Goal: Transaction & Acquisition: Book appointment/travel/reservation

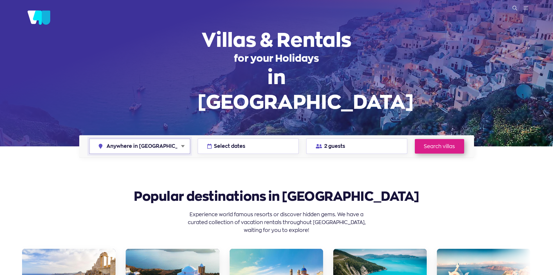
click at [169, 147] on select "Anywhere in [GEOGRAPHIC_DATA] [GEOGRAPHIC_DATA] [GEOGRAPHIC_DATA] [GEOGRAPHIC_D…" at bounding box center [139, 146] width 101 height 15
select select "crete"
click at [89, 139] on select "Anywhere in Greece Athens Chalkidiki Corfu Crete Kefalonia Milos Mykonos Naxos …" at bounding box center [139, 146] width 101 height 15
click at [236, 148] on span "Select dates" at bounding box center [229, 146] width 31 height 5
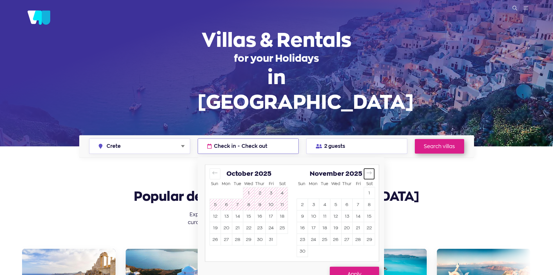
click at [373, 173] on button "Move forward to switch to the next month." at bounding box center [369, 173] width 11 height 11
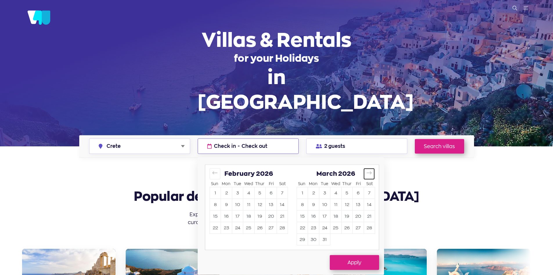
click at [373, 173] on button "Move forward to switch to the next month." at bounding box center [369, 173] width 11 height 11
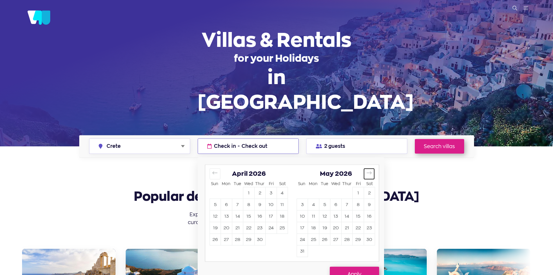
click at [373, 173] on button "Move forward to switch to the next month." at bounding box center [369, 173] width 11 height 11
click at [316, 205] on button "3" at bounding box center [313, 204] width 11 height 11
click at [230, 230] on button "17" at bounding box center [226, 227] width 11 height 11
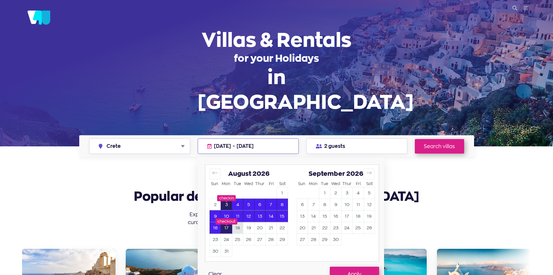
click at [237, 227] on button "18" at bounding box center [237, 227] width 11 height 11
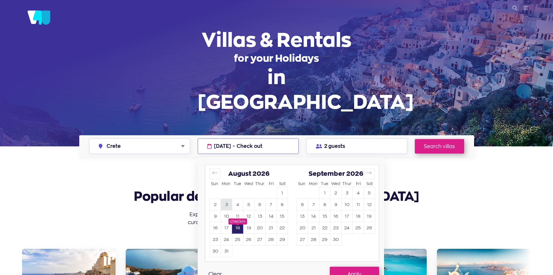
click at [228, 205] on button "3" at bounding box center [226, 204] width 11 height 11
click at [239, 227] on button "18" at bounding box center [237, 227] width 11 height 11
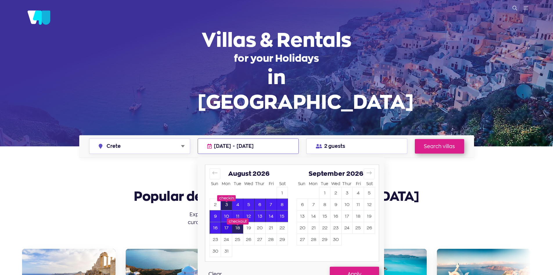
click at [225, 230] on button "17" at bounding box center [226, 227] width 11 height 11
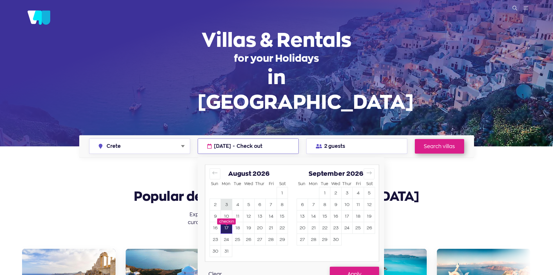
click at [229, 202] on button "3" at bounding box center [226, 204] width 11 height 11
click at [228, 226] on button "17" at bounding box center [226, 227] width 11 height 11
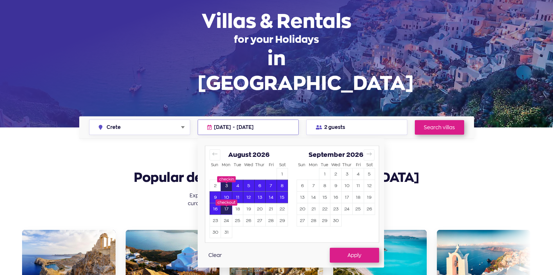
scroll to position [29, 0]
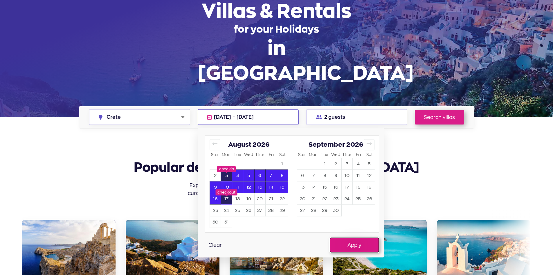
click at [354, 245] on button "Apply" at bounding box center [354, 244] width 49 height 15
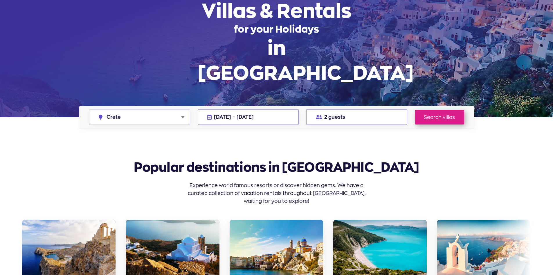
click at [357, 118] on button "2 guests" at bounding box center [356, 116] width 101 height 15
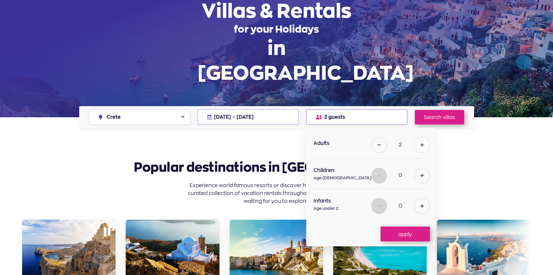
click at [415, 147] on button at bounding box center [422, 145] width 16 height 16
type input "3"
click at [414, 180] on button at bounding box center [422, 175] width 16 height 16
type input "1"
click at [396, 236] on button "apply" at bounding box center [405, 233] width 49 height 15
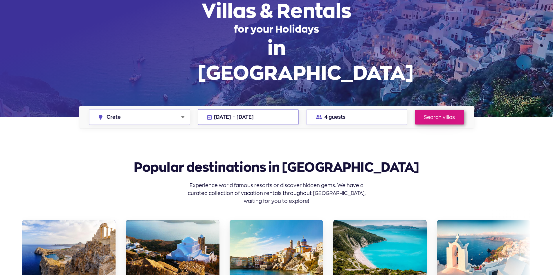
click at [441, 117] on link "Search villas" at bounding box center [439, 117] width 49 height 15
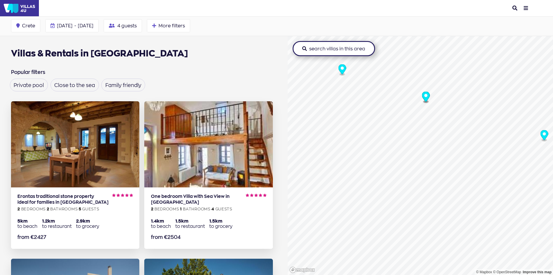
click at [424, 95] on circle "Map marker" at bounding box center [425, 95] width 3 height 3
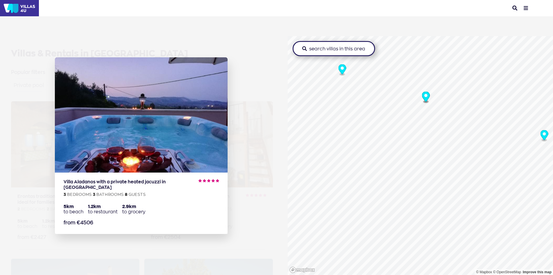
click at [248, 202] on aside "Villa Aladanos with a private heated jacuzzi in Crete 3 bedrooms 3 bathrooms 8 …" at bounding box center [144, 137] width 288 height 275
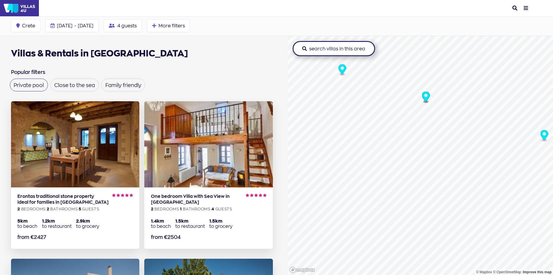
click at [37, 86] on label "Private pool" at bounding box center [29, 85] width 30 height 5
click at [17, 85] on input "Private pool" at bounding box center [16, 83] width 4 height 4
checkbox input "true"
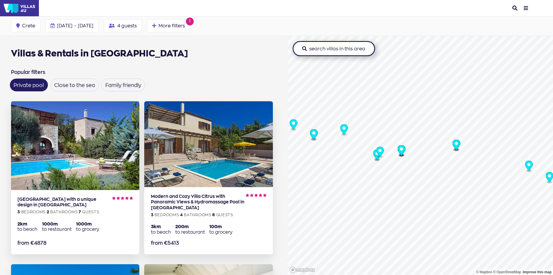
click at [342, 129] on circle "Map marker" at bounding box center [343, 127] width 3 height 3
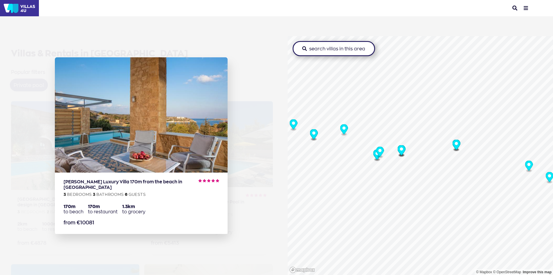
click at [314, 135] on icon "Map marker" at bounding box center [314, 134] width 8 height 10
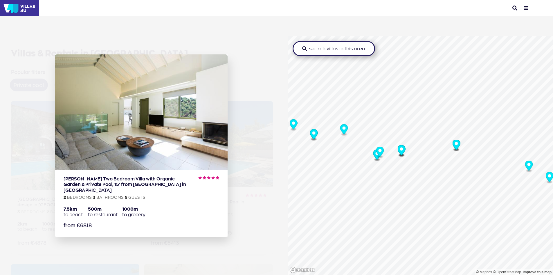
click at [291, 126] on icon "Map marker" at bounding box center [294, 124] width 8 height 10
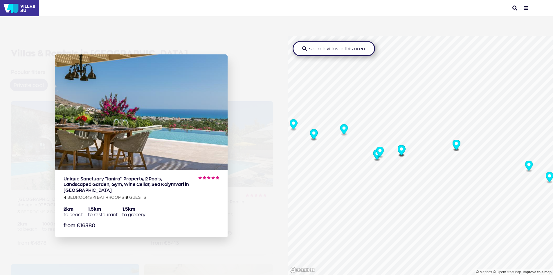
click at [312, 137] on icon "Map marker" at bounding box center [314, 134] width 8 height 10
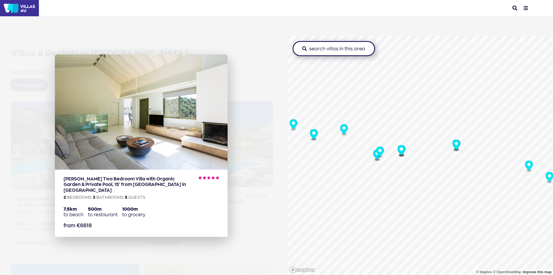
click at [172, 140] on img at bounding box center [141, 111] width 173 height 115
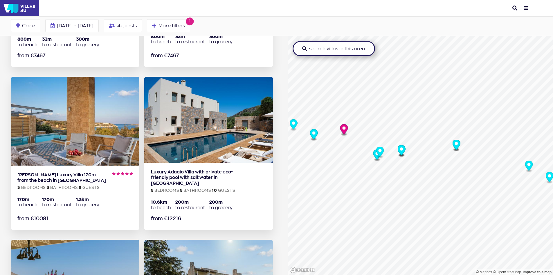
scroll to position [523, 0]
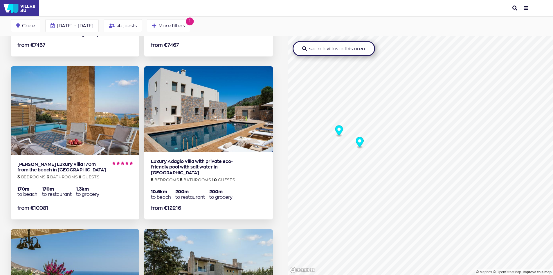
click at [358, 141] on circle "Map marker" at bounding box center [359, 140] width 3 height 3
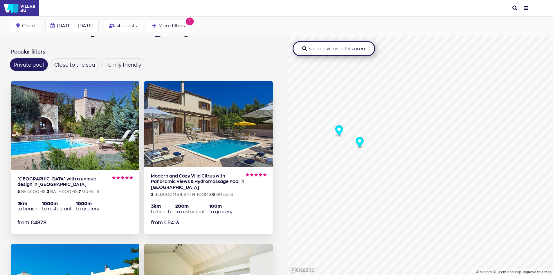
scroll to position [0, 0]
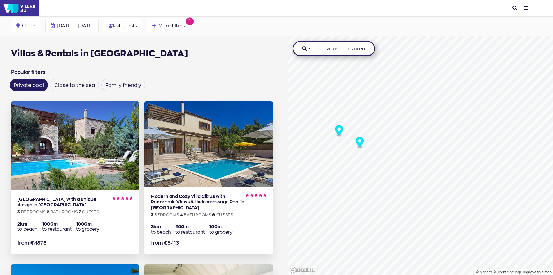
click at [14, 8] on img at bounding box center [19, 8] width 39 height 16
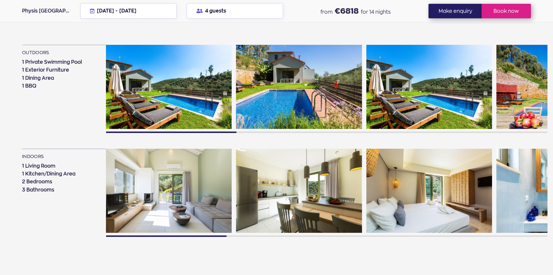
scroll to position [407, 0]
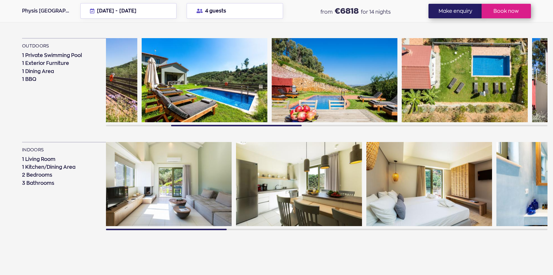
click at [234, 79] on img at bounding box center [205, 80] width 126 height 84
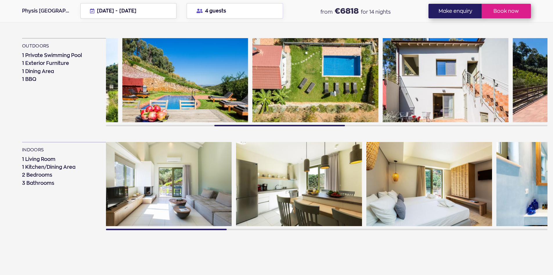
click at [319, 87] on img at bounding box center [316, 80] width 126 height 84
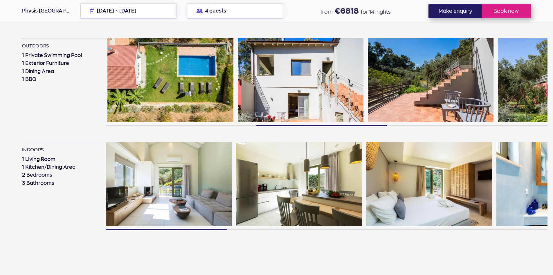
click at [277, 91] on img at bounding box center [301, 80] width 126 height 84
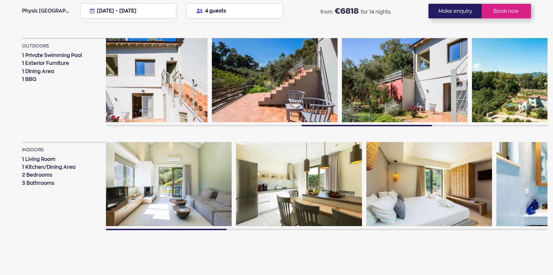
click at [309, 85] on img at bounding box center [275, 80] width 126 height 84
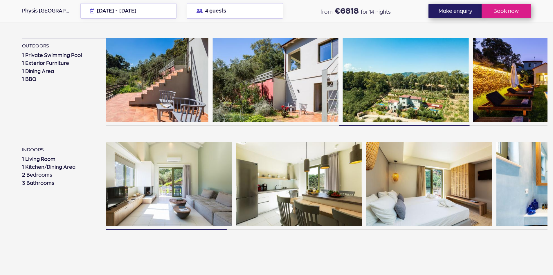
click at [271, 86] on img at bounding box center [276, 80] width 126 height 84
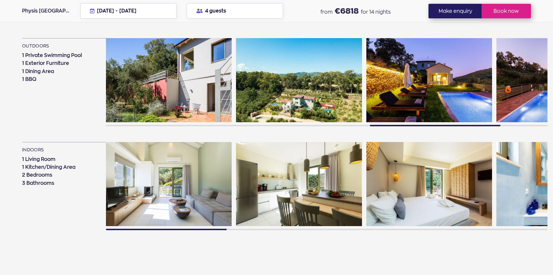
click at [318, 87] on img at bounding box center [299, 80] width 126 height 84
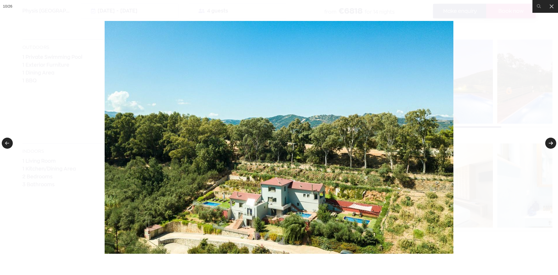
click at [553, 144] on link at bounding box center [550, 142] width 11 height 11
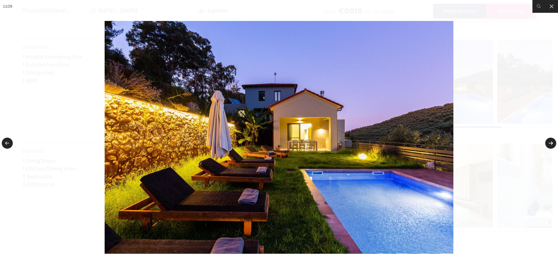
click at [551, 144] on link at bounding box center [550, 142] width 11 height 11
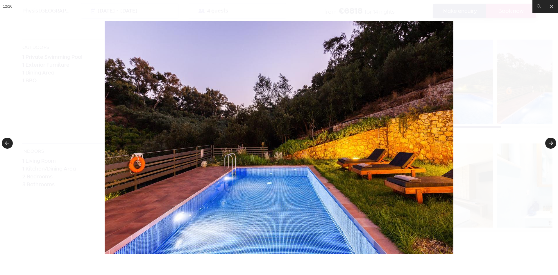
click at [551, 144] on link at bounding box center [550, 142] width 11 height 11
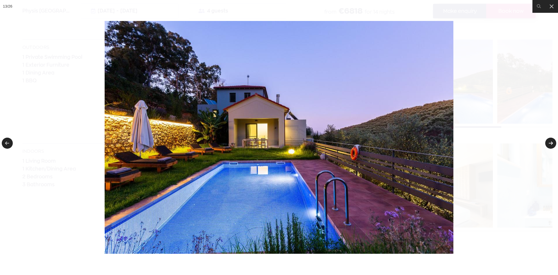
click at [551, 144] on link at bounding box center [550, 142] width 11 height 11
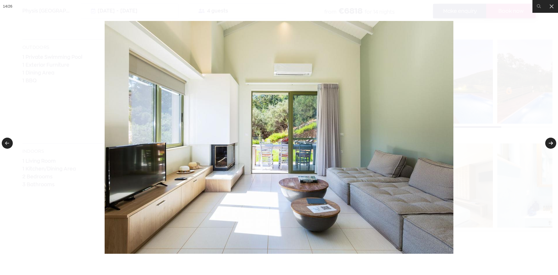
click at [551, 144] on link at bounding box center [550, 142] width 11 height 11
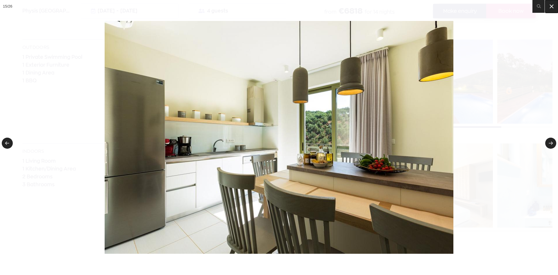
click at [547, 8] on button at bounding box center [551, 6] width 13 height 13
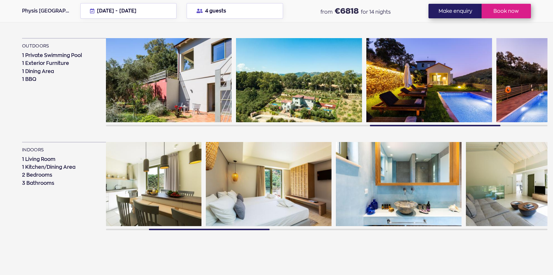
click at [290, 163] on img at bounding box center [269, 184] width 126 height 84
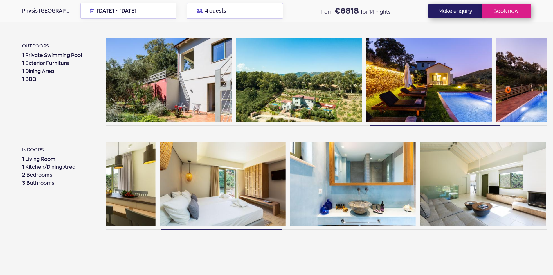
click at [420, 180] on img at bounding box center [483, 184] width 126 height 84
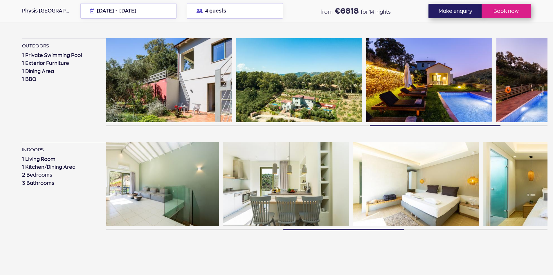
click at [237, 178] on img at bounding box center [286, 184] width 126 height 84
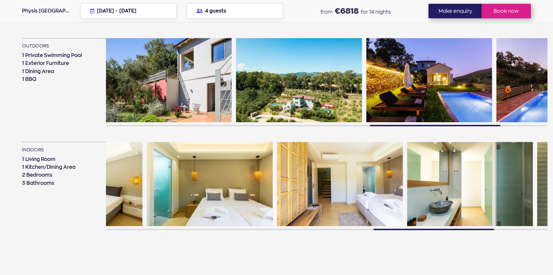
click at [164, 152] on img at bounding box center [210, 184] width 126 height 84
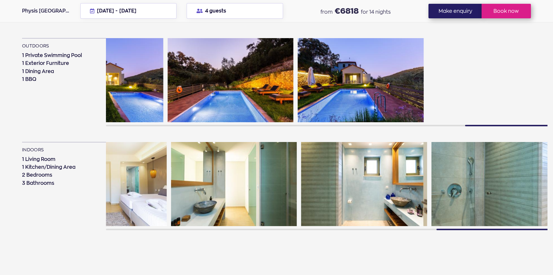
click at [93, 86] on div "outdoors 1 Private Swimming Pool 1 Exterior Furniture 1 Dining Area 1 BBQ" at bounding box center [285, 85] width 526 height 94
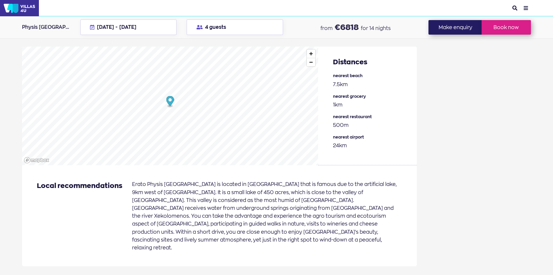
scroll to position [784, 0]
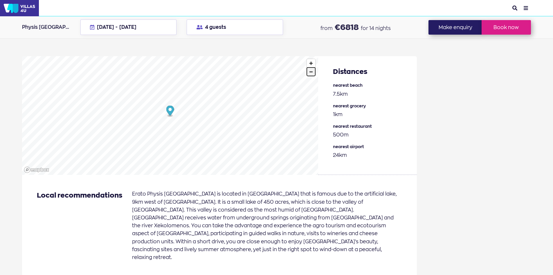
click at [310, 75] on span "Zoom out" at bounding box center [311, 72] width 8 height 8
click at [315, 74] on span "Zoom out" at bounding box center [311, 72] width 8 height 8
click at [313, 65] on span "Zoom in" at bounding box center [311, 63] width 8 height 8
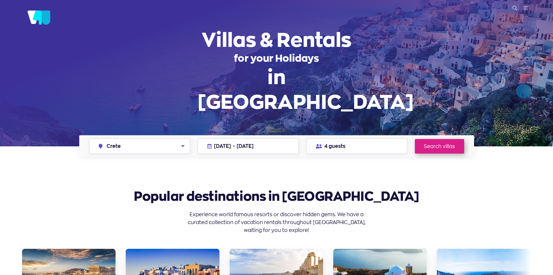
select select "crete"
click at [254, 143] on span "[DATE]" at bounding box center [245, 146] width 17 height 6
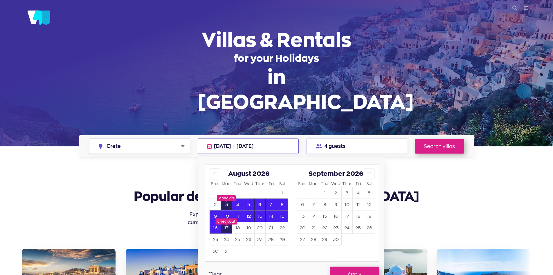
click at [231, 202] on button "3" at bounding box center [226, 204] width 11 height 11
click at [232, 213] on button "11" at bounding box center [237, 215] width 11 height 11
click at [229, 217] on button "10" at bounding box center [226, 215] width 11 height 11
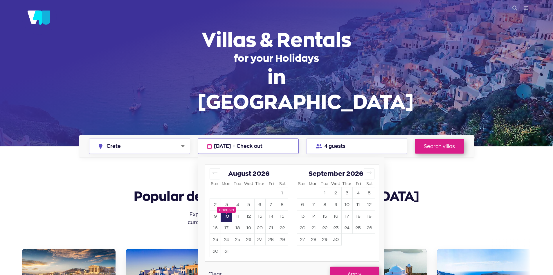
click at [186, 166] on div at bounding box center [276, 137] width 553 height 275
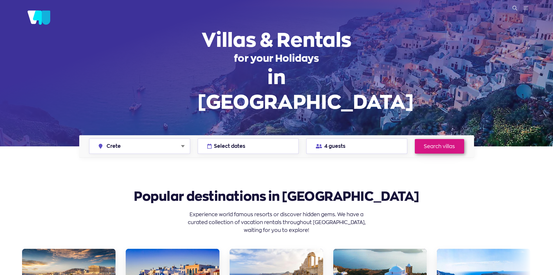
click at [441, 148] on link "Search villas" at bounding box center [439, 146] width 49 height 15
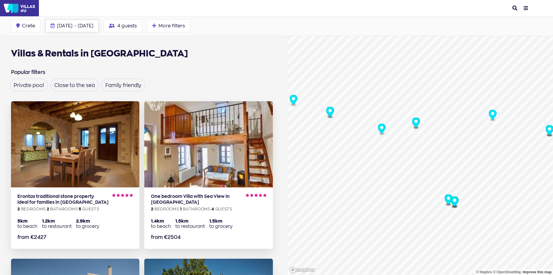
click at [58, 25] on span "[DATE]" at bounding box center [65, 26] width 16 height 6
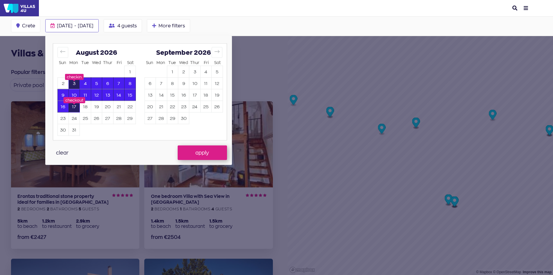
click at [77, 83] on button "3" at bounding box center [74, 83] width 11 height 11
click at [75, 107] on button "17" at bounding box center [74, 106] width 11 height 11
click at [88, 96] on button "11" at bounding box center [85, 94] width 11 height 11
click at [63, 94] on button "9" at bounding box center [63, 94] width 11 height 11
click at [58, 120] on button "23" at bounding box center [63, 117] width 11 height 11
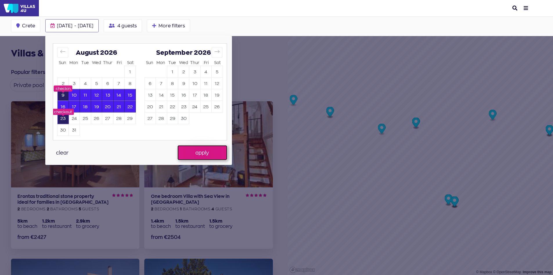
click at [202, 152] on button "apply" at bounding box center [202, 152] width 49 height 15
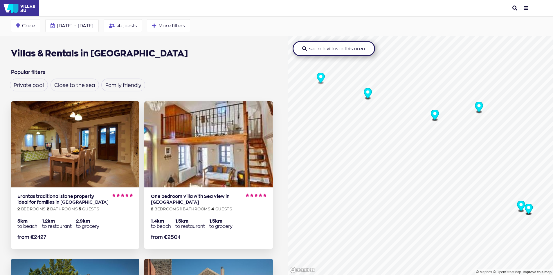
click at [16, 8] on img at bounding box center [19, 8] width 39 height 16
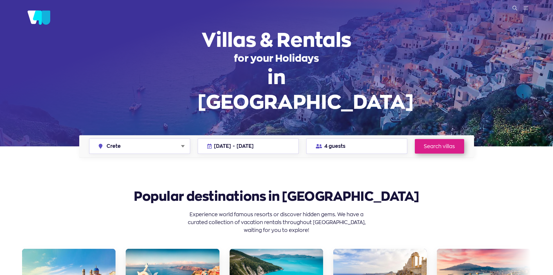
select select "crete"
click at [254, 145] on span "[DATE]" at bounding box center [245, 146] width 17 height 6
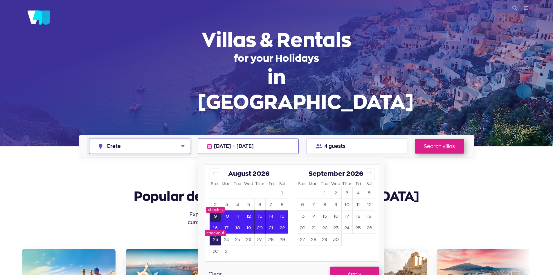
click at [158, 143] on select "Anywhere in [GEOGRAPHIC_DATA] [GEOGRAPHIC_DATA] [GEOGRAPHIC_DATA] [GEOGRAPHIC_D…" at bounding box center [139, 146] width 101 height 15
click at [409, 184] on div at bounding box center [276, 137] width 553 height 275
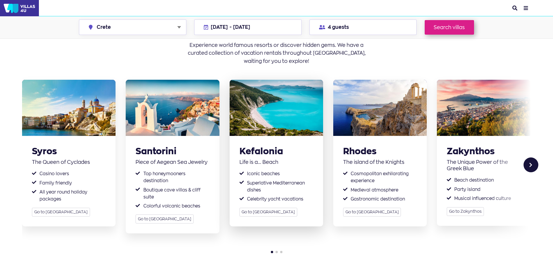
scroll to position [145, 0]
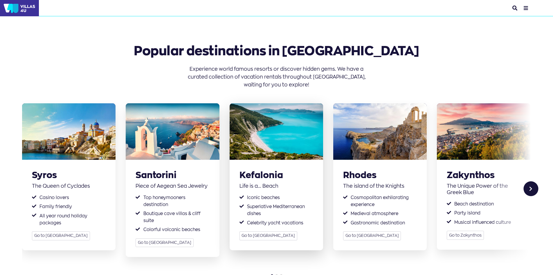
click at [265, 235] on link "Go to [GEOGRAPHIC_DATA]" at bounding box center [269, 235] width 58 height 9
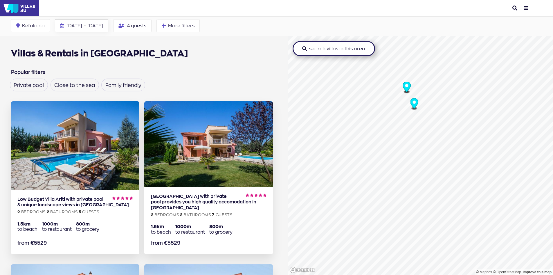
click at [101, 26] on span "[DATE]" at bounding box center [95, 26] width 16 height 6
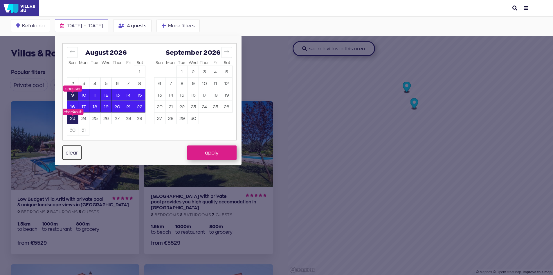
click at [66, 153] on button "clear" at bounding box center [71, 152] width 19 height 15
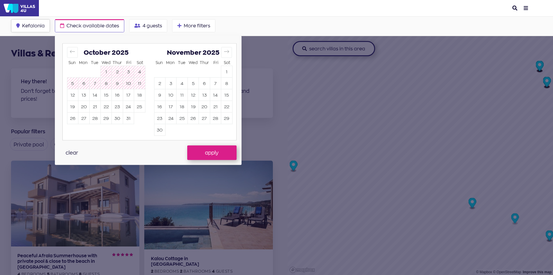
click at [31, 28] on span "Kefalonia" at bounding box center [33, 25] width 23 height 5
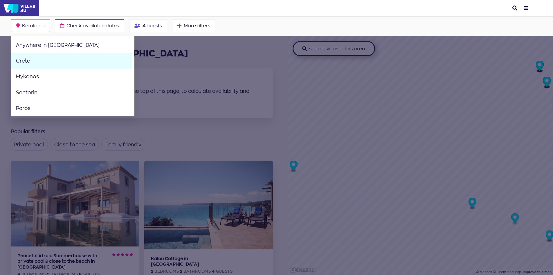
click at [41, 62] on link "Crete" at bounding box center [71, 61] width 121 height 16
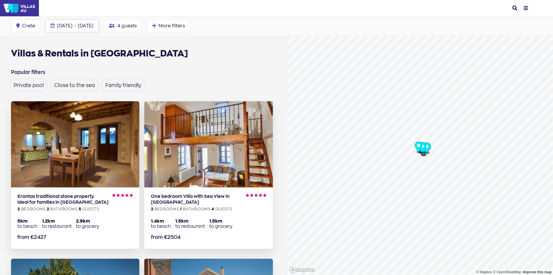
click at [78, 27] on span "09 Aug - 23 Aug 2026" at bounding box center [75, 25] width 37 height 5
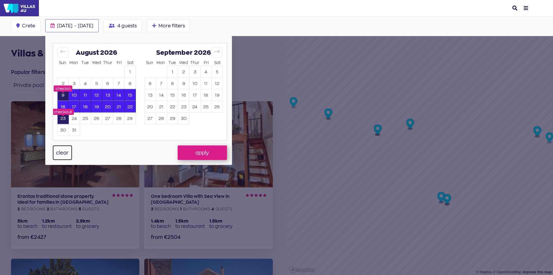
click at [57, 150] on button "clear" at bounding box center [62, 152] width 19 height 15
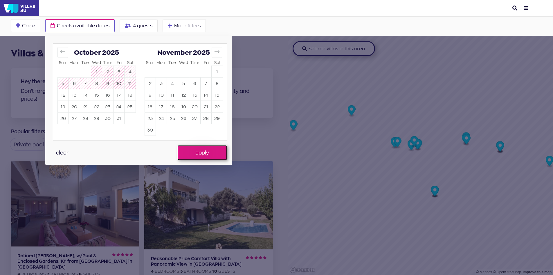
click at [203, 153] on button "apply" at bounding box center [202, 152] width 49 height 15
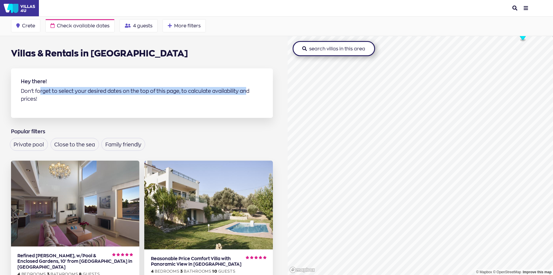
drag, startPoint x: 41, startPoint y: 94, endPoint x: 243, endPoint y: 94, distance: 202.5
click at [243, 94] on p "Don't forget to select your desired dates on the top of this page, to calculate…" at bounding box center [142, 95] width 242 height 16
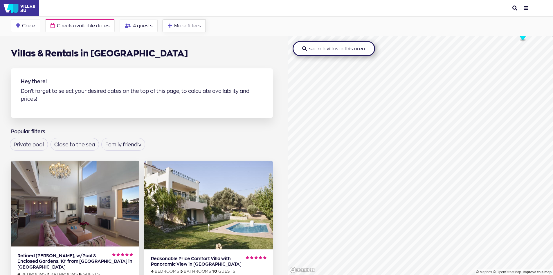
click at [179, 28] on span "More filters" at bounding box center [187, 25] width 26 height 5
type input "0"
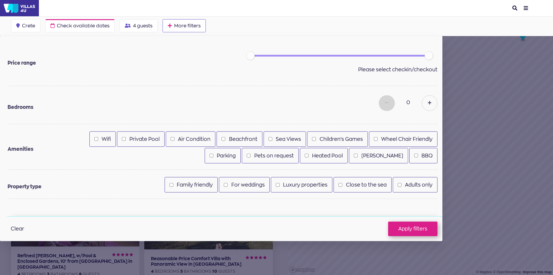
click at [141, 139] on label "Private Pool" at bounding box center [145, 139] width 30 height 8
click at [126, 139] on input "Private Pool" at bounding box center [124, 139] width 4 height 4
checkbox input "true"
click at [413, 230] on button "Apply filters" at bounding box center [412, 228] width 49 height 15
checkbox input "false"
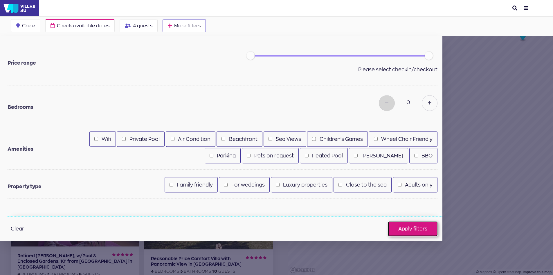
checkbox input "true"
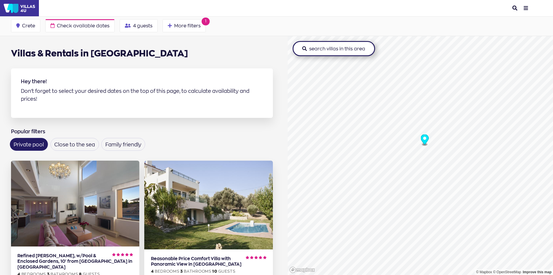
click at [423, 139] on circle "Map marker" at bounding box center [424, 138] width 3 height 3
click at [454, 162] on circle "Map marker" at bounding box center [455, 161] width 3 height 3
click at [28, 7] on img at bounding box center [19, 8] width 39 height 16
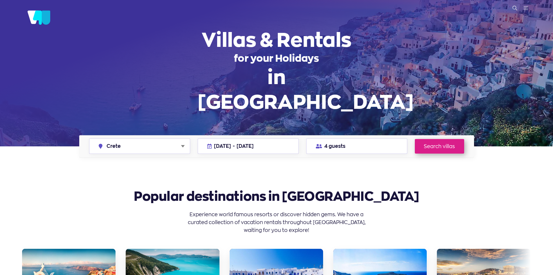
select select "crete"
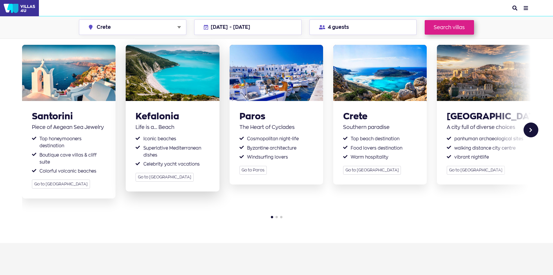
scroll to position [174, 0]
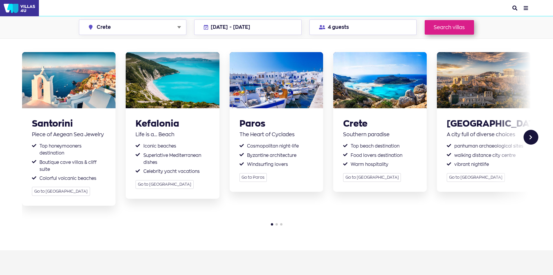
click at [534, 137] on div "Next slide" at bounding box center [531, 137] width 15 height 15
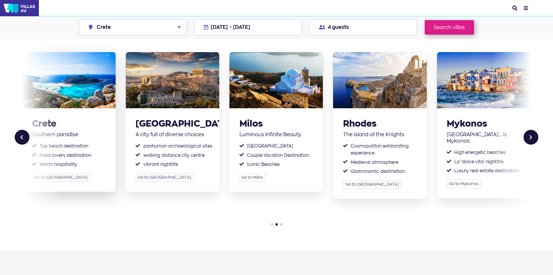
click at [73, 95] on img at bounding box center [69, 80] width 94 height 56
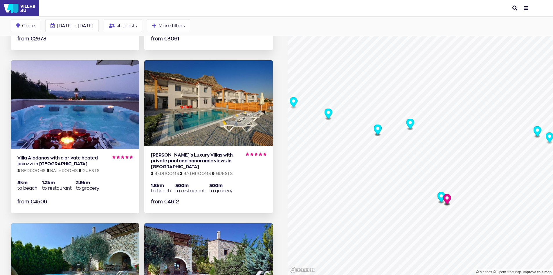
scroll to position [552, 0]
